Goal: Navigation & Orientation: Find specific page/section

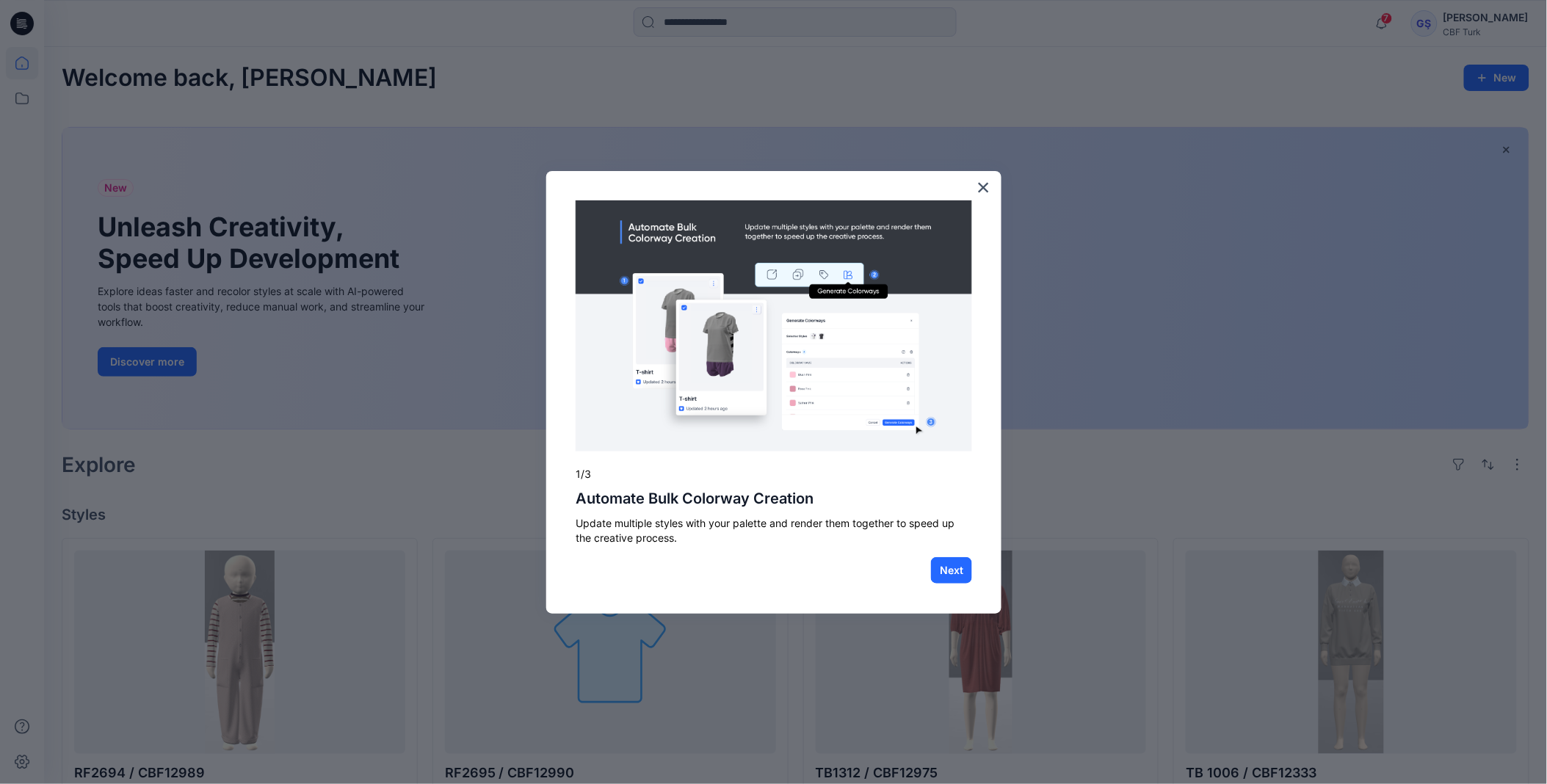
click at [632, 193] on div "× 1/3 Automate Bulk Colorway Creation Update multiple styles with your palette …" at bounding box center [773, 392] width 455 height 444
click at [985, 187] on button "×" at bounding box center [983, 187] width 14 height 23
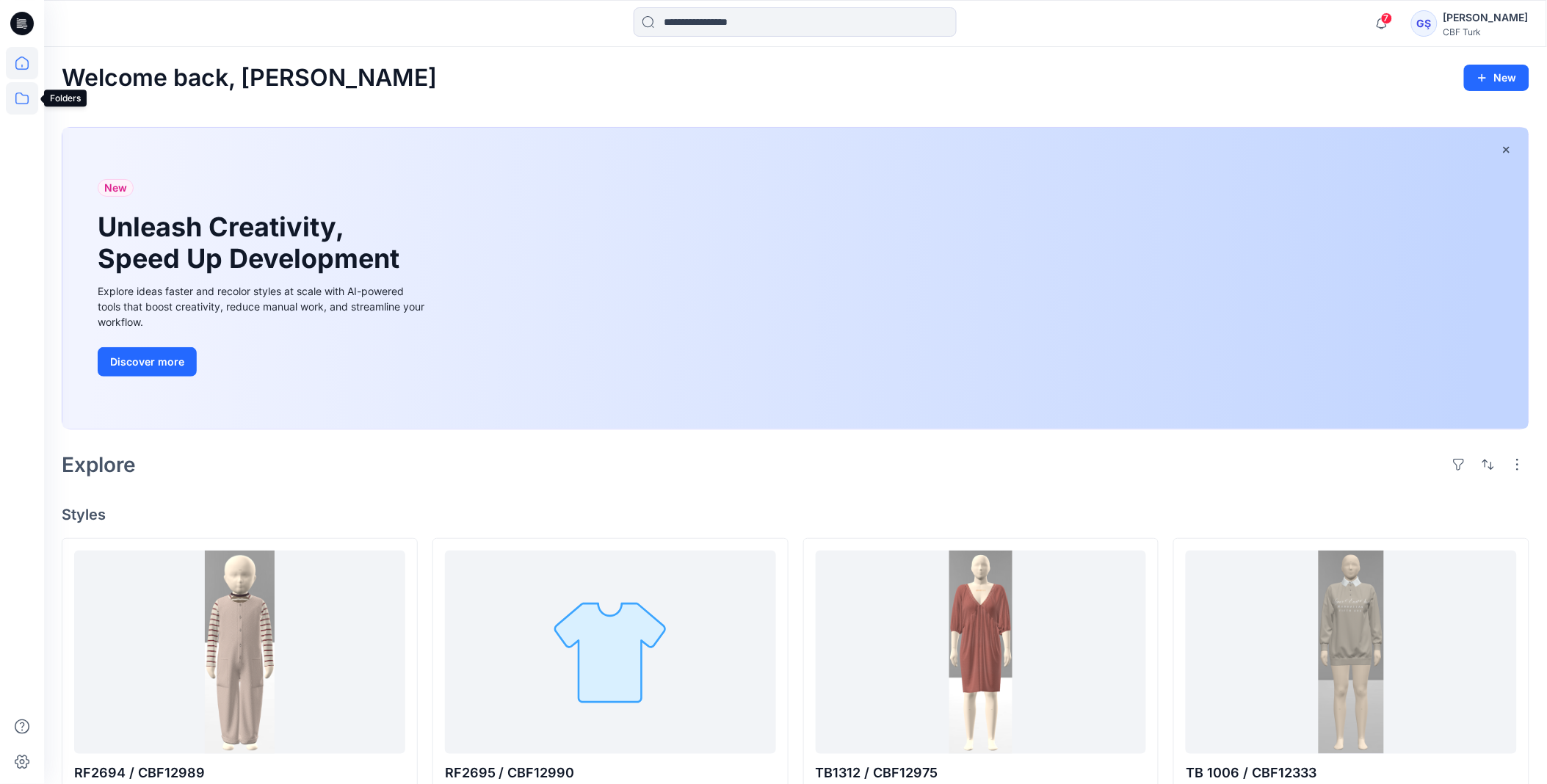
click at [22, 113] on icon at bounding box center [21, 98] width 33 height 33
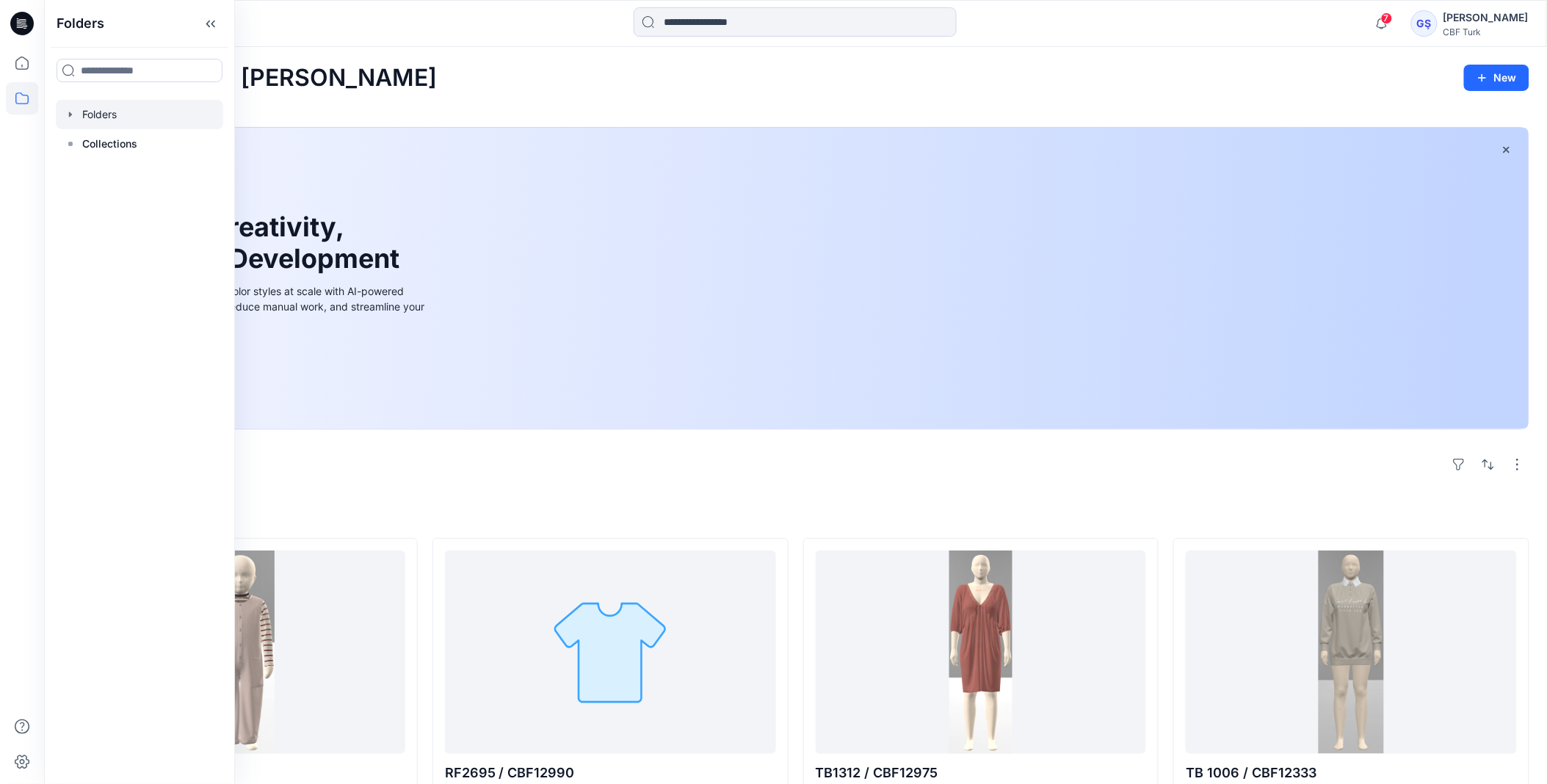
click at [78, 120] on div at bounding box center [140, 114] width 167 height 30
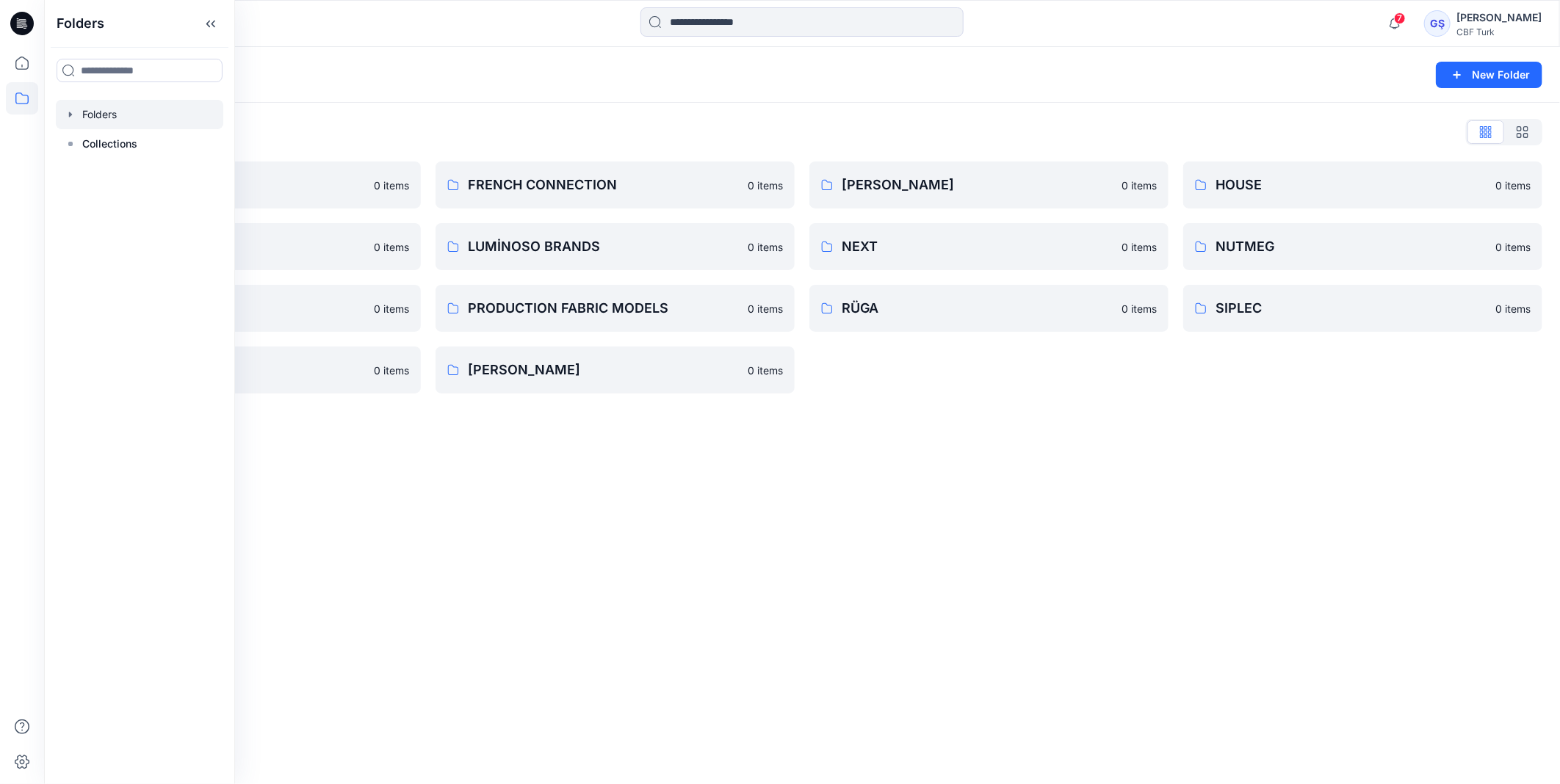
click at [68, 113] on icon "button" at bounding box center [70, 114] width 12 height 12
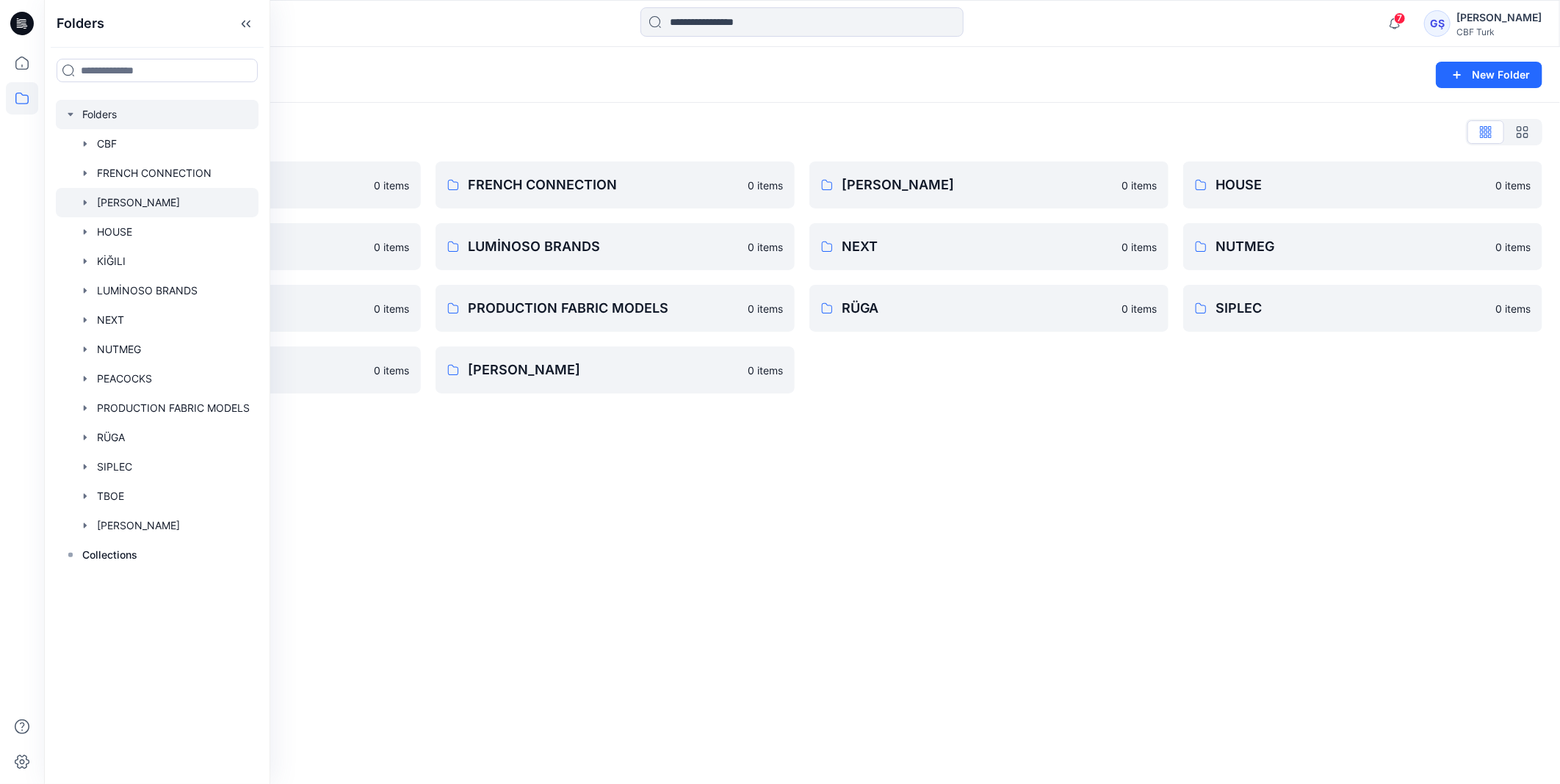
drag, startPoint x: 92, startPoint y: 218, endPoint x: 92, endPoint y: 207, distance: 11.0
click at [92, 207] on div "CBF FRENCH CONNECTION [PERSON_NAME] HOUSE KİĞILI LUMİNOSO BRANDS NEXT NUTMEG PE…" at bounding box center [157, 335] width 203 height 411
drag, startPoint x: 92, startPoint y: 207, endPoint x: 81, endPoint y: 206, distance: 11.0
click at [81, 206] on icon "button" at bounding box center [85, 203] width 12 height 12
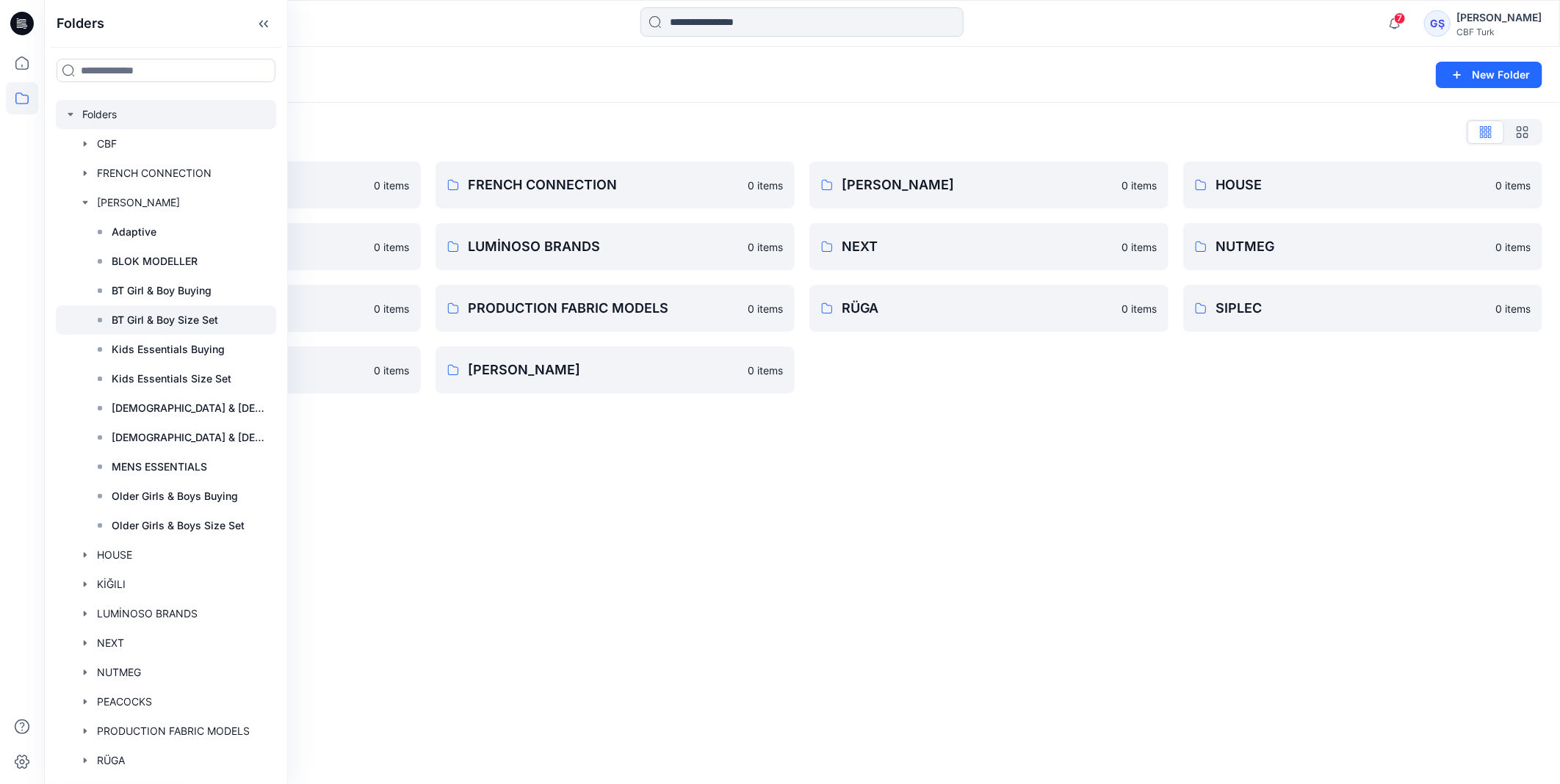
click at [145, 307] on div at bounding box center [166, 320] width 220 height 30
